Goal: Transaction & Acquisition: Purchase product/service

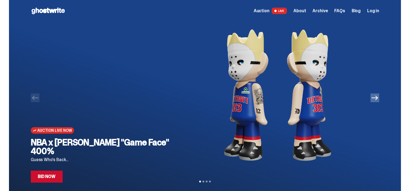
click at [212, 85] on img at bounding box center [277, 95] width 186 height 147
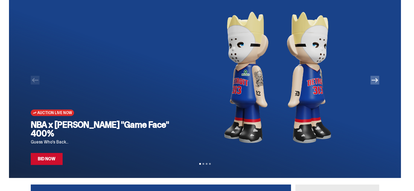
scroll to position [27, 0]
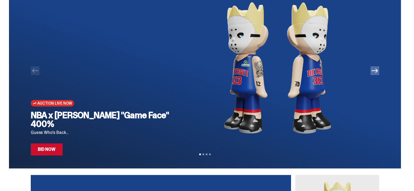
click at [378, 73] on icon "Next" at bounding box center [374, 70] width 7 height 7
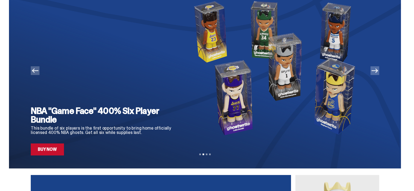
click at [38, 73] on icon "Previous" at bounding box center [35, 70] width 7 height 7
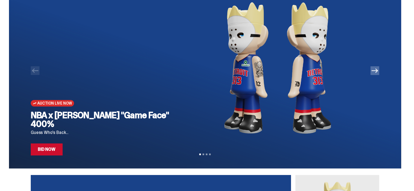
click at [47, 147] on link "Bid Now" at bounding box center [47, 150] width 32 height 12
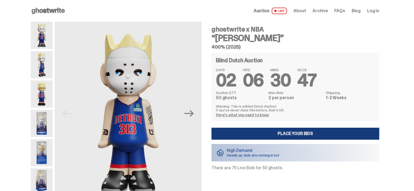
click at [246, 131] on link "Place your Bids" at bounding box center [295, 134] width 168 height 12
